Goal: Find specific page/section: Find specific page/section

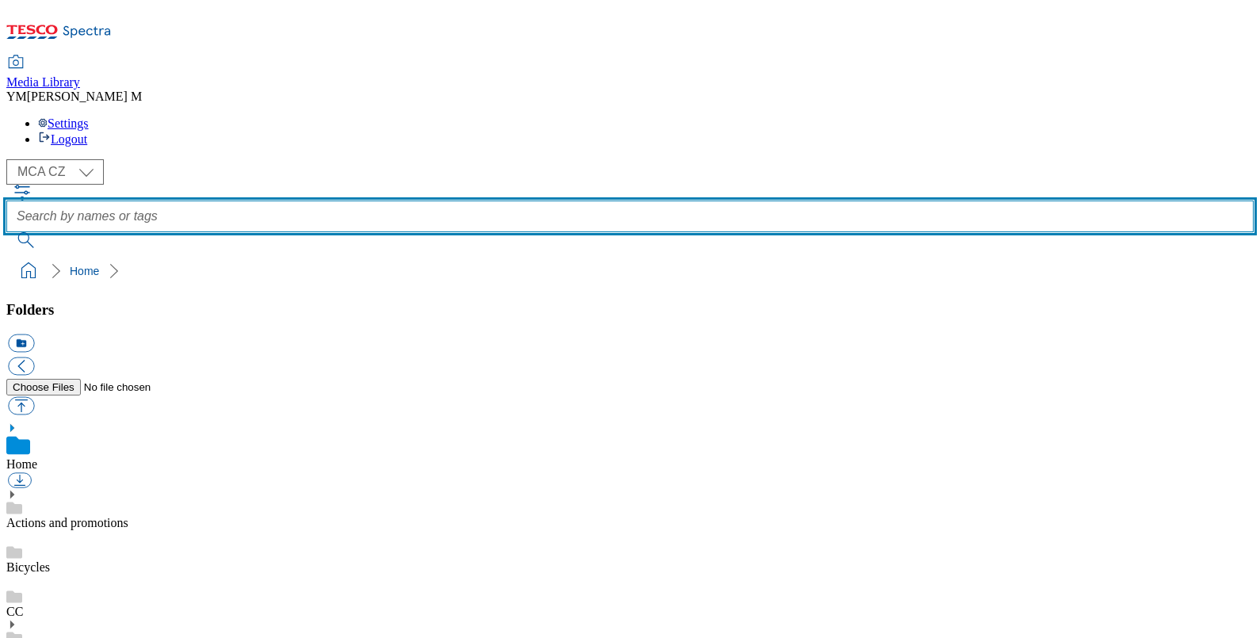
click at [503, 201] on input "text" at bounding box center [630, 217] width 1248 height 32
type input "Q25"
click at [6, 232] on button "submit" at bounding box center [26, 240] width 41 height 16
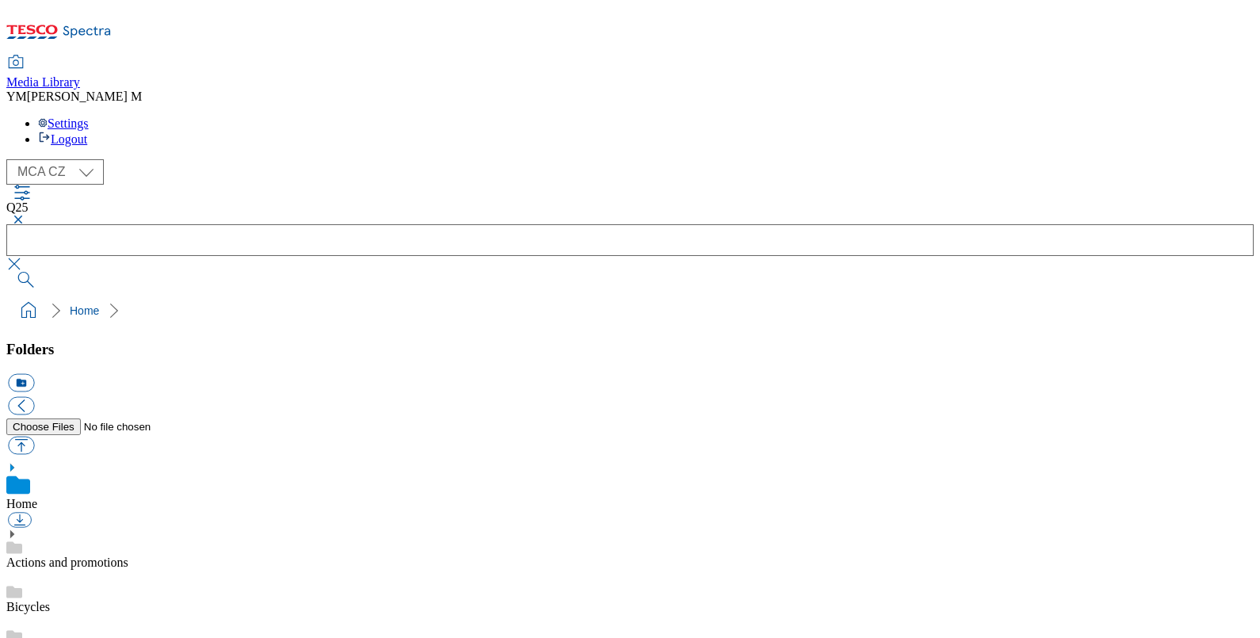
click at [25, 215] on button "button" at bounding box center [15, 220] width 19 height 10
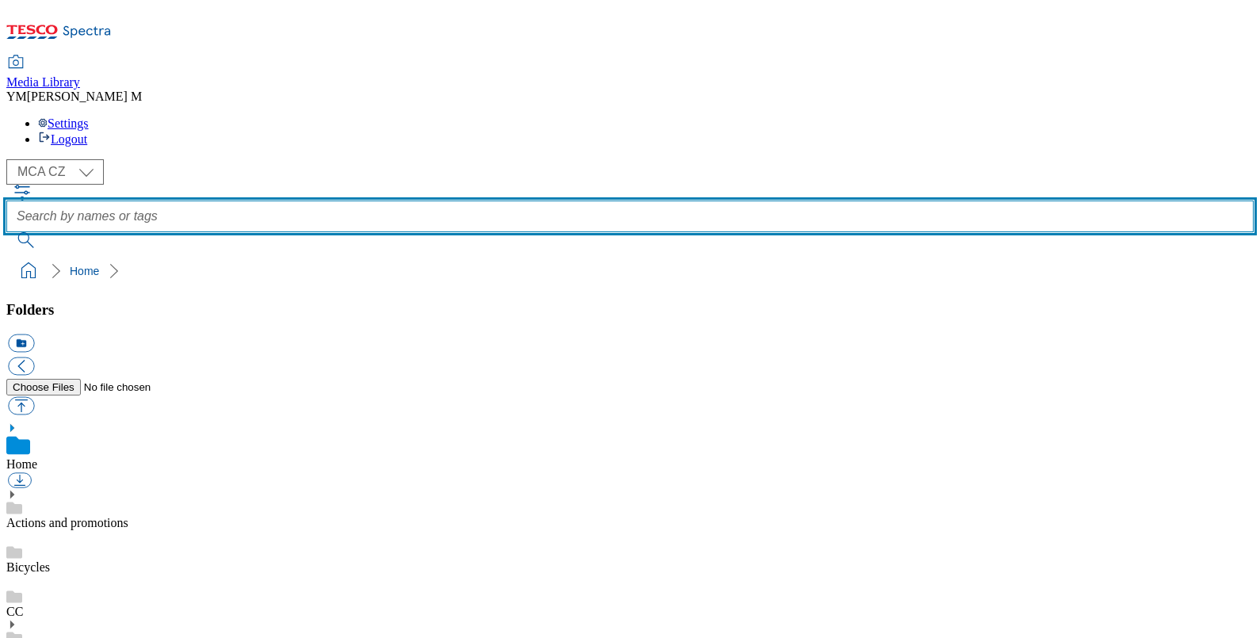
click at [475, 201] on input "text" at bounding box center [630, 217] width 1248 height 32
type input "Pc9"
click at [6, 232] on button "submit" at bounding box center [26, 240] width 41 height 16
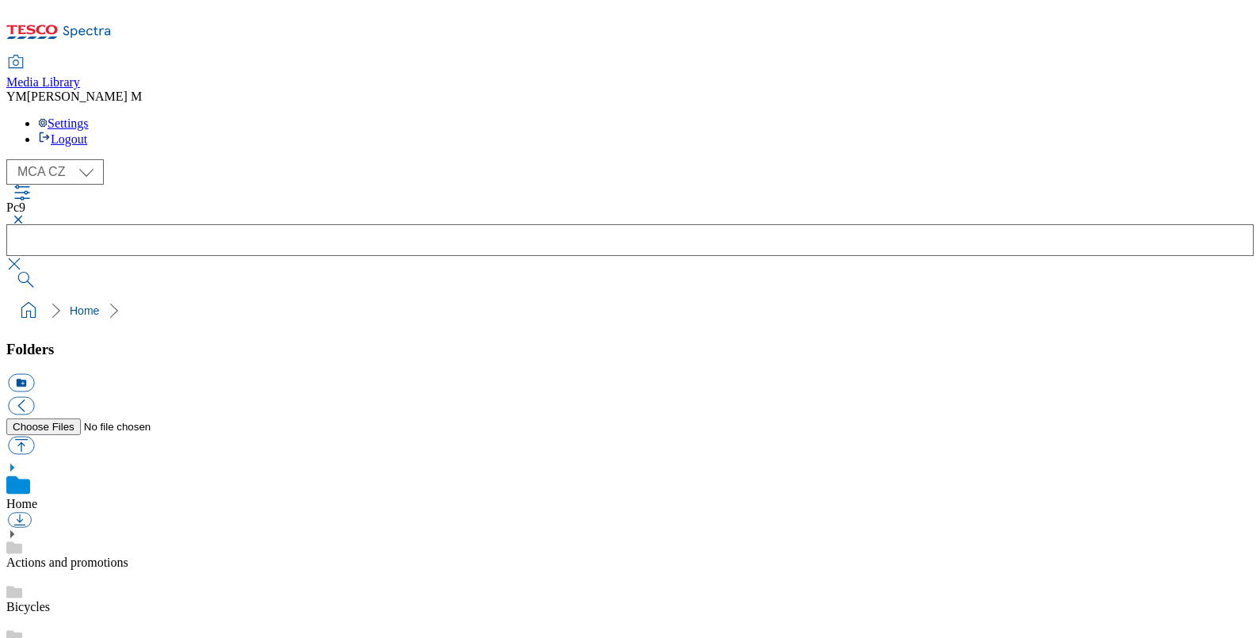
click at [25, 215] on button "button" at bounding box center [15, 220] width 19 height 10
